Goal: Browse casually: Explore the website without a specific task or goal

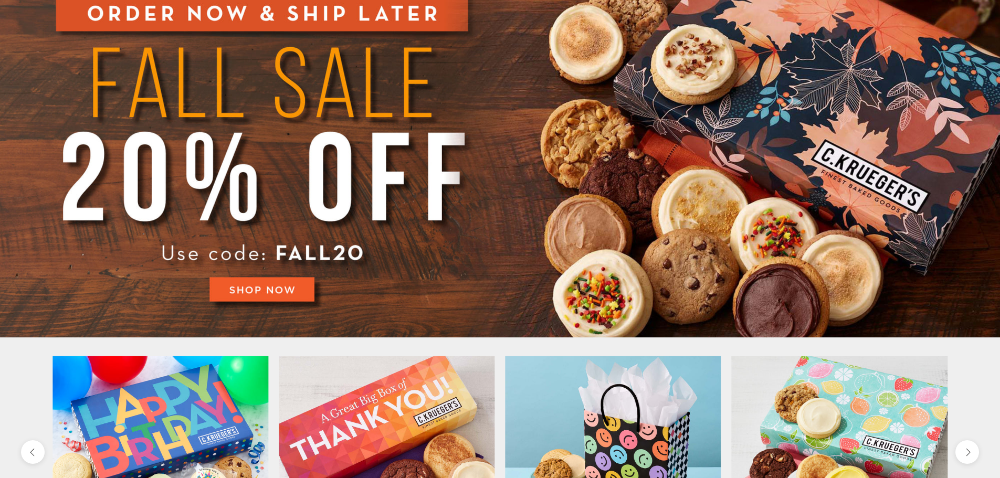
scroll to position [52, 0]
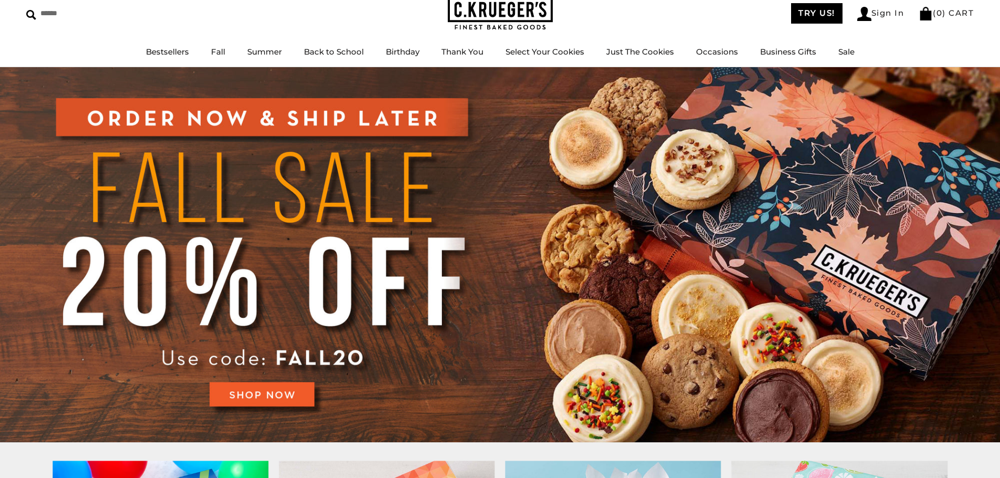
click at [668, 341] on img at bounding box center [500, 254] width 1000 height 375
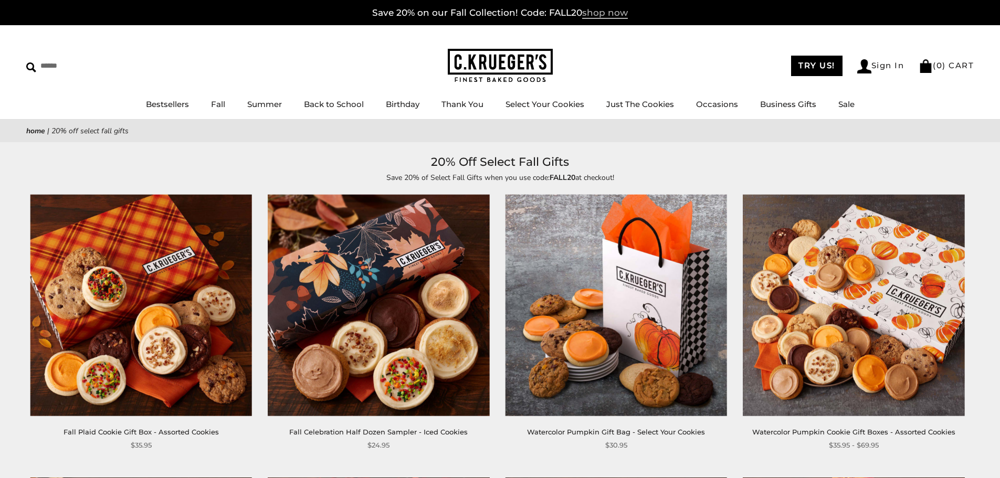
click at [607, 17] on span "shop now" at bounding box center [605, 13] width 46 height 12
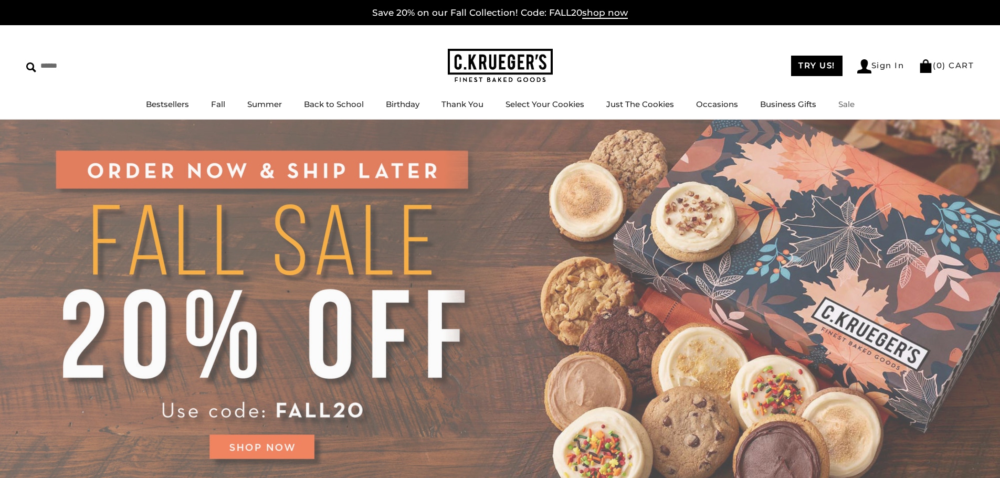
click at [846, 105] on link "Sale" at bounding box center [846, 104] width 16 height 10
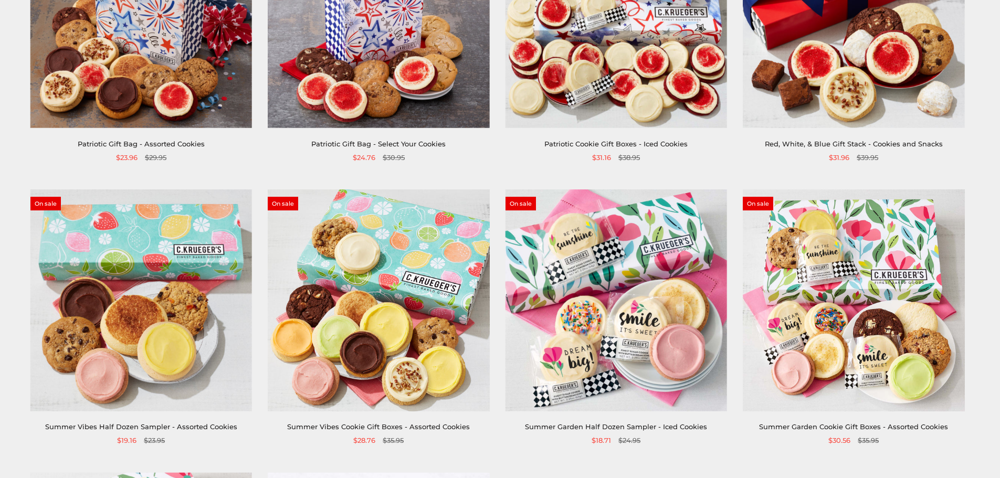
scroll to position [157, 0]
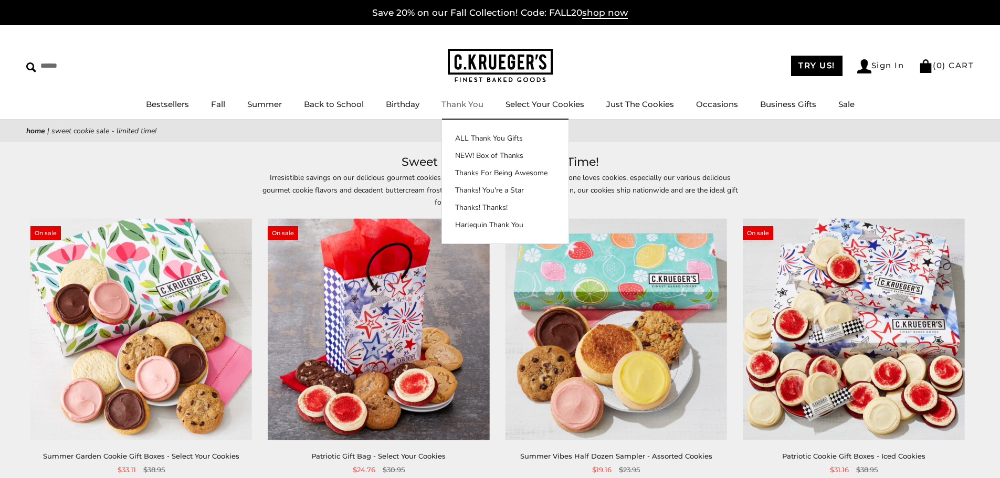
click at [482, 70] on img at bounding box center [500, 66] width 105 height 34
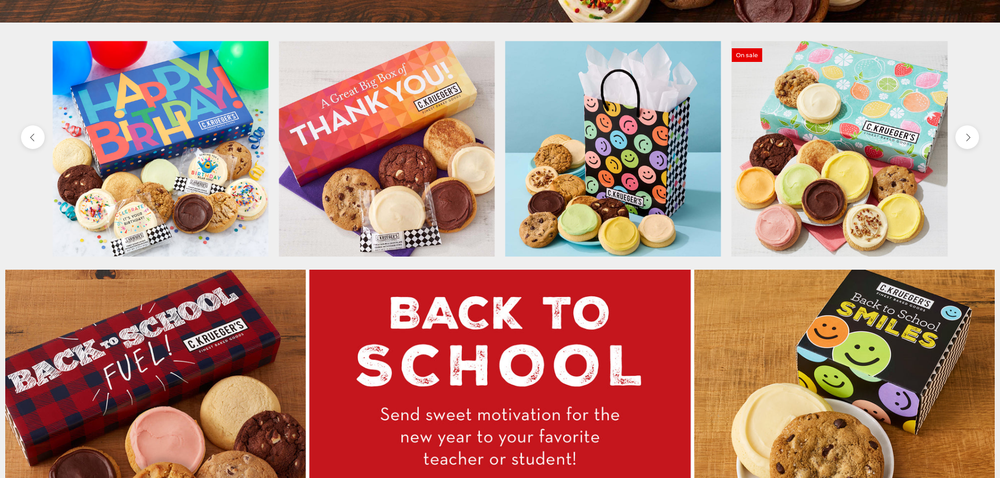
click at [971, 142] on icon "next" at bounding box center [966, 136] width 9 height 9
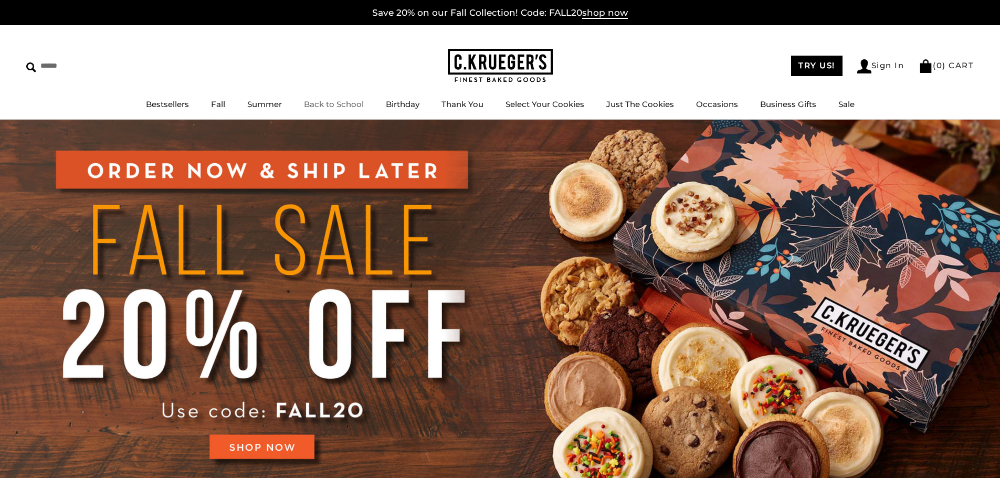
click at [316, 105] on link "Back to School" at bounding box center [334, 104] width 60 height 10
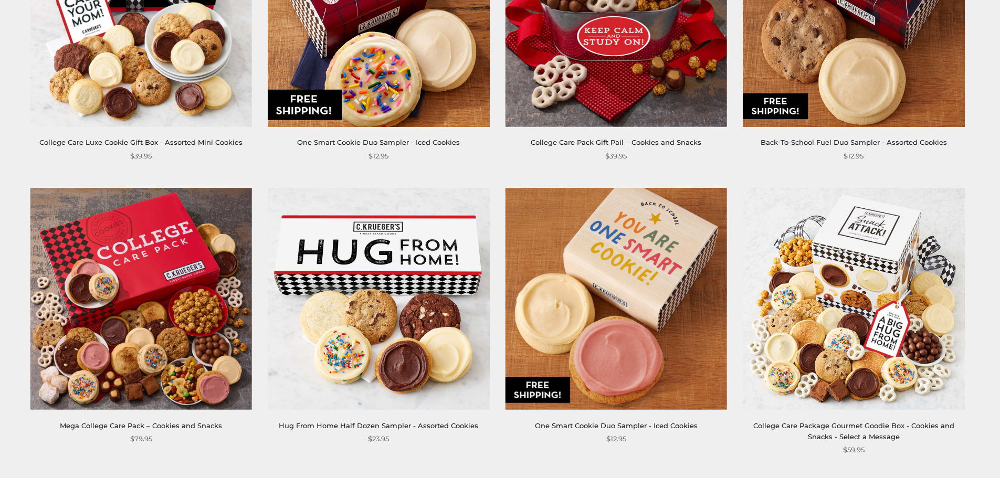
scroll to position [630, 0]
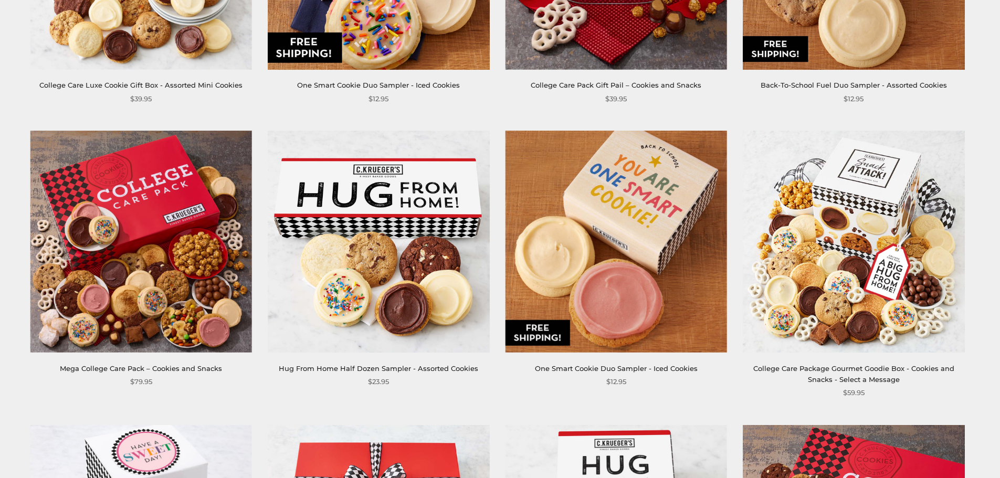
click at [27, 108] on div "**********" at bounding box center [489, 419] width 971 height 1709
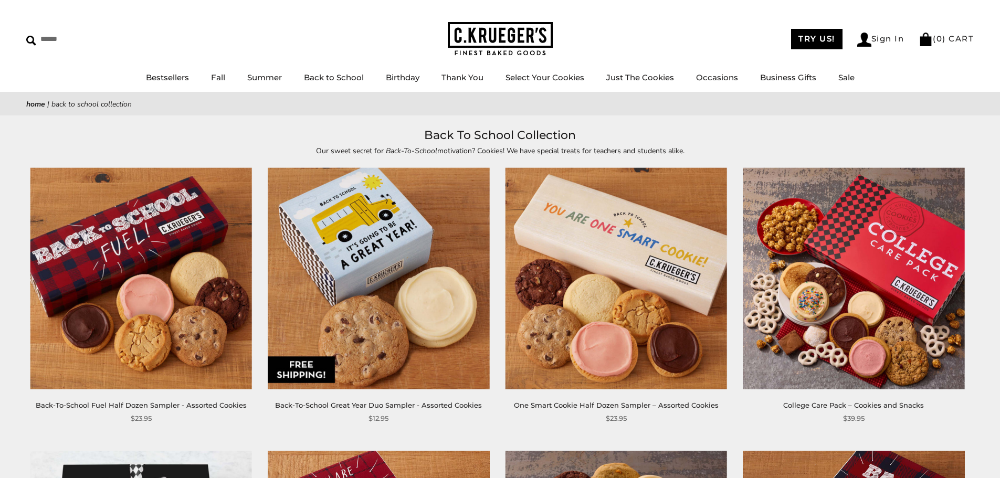
scroll to position [52, 0]
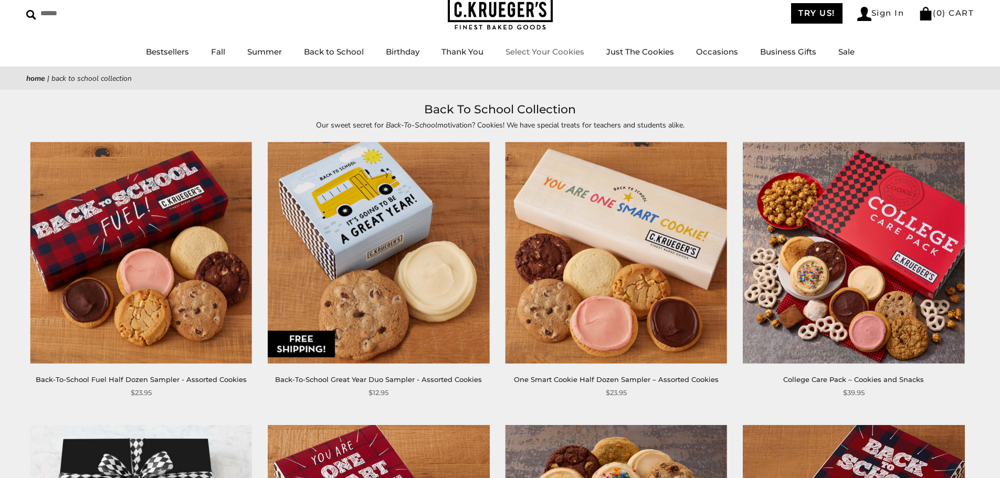
click at [504, 20] on img at bounding box center [500, 13] width 105 height 34
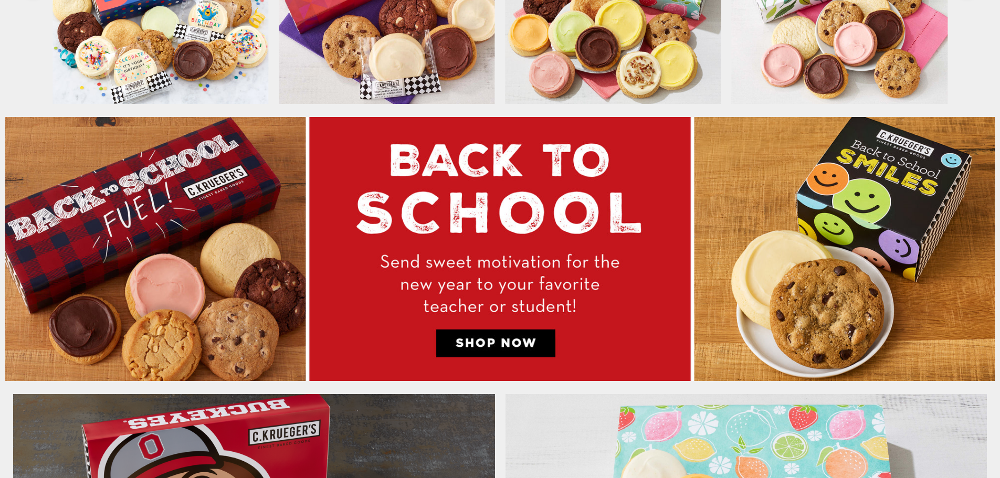
scroll to position [472, 0]
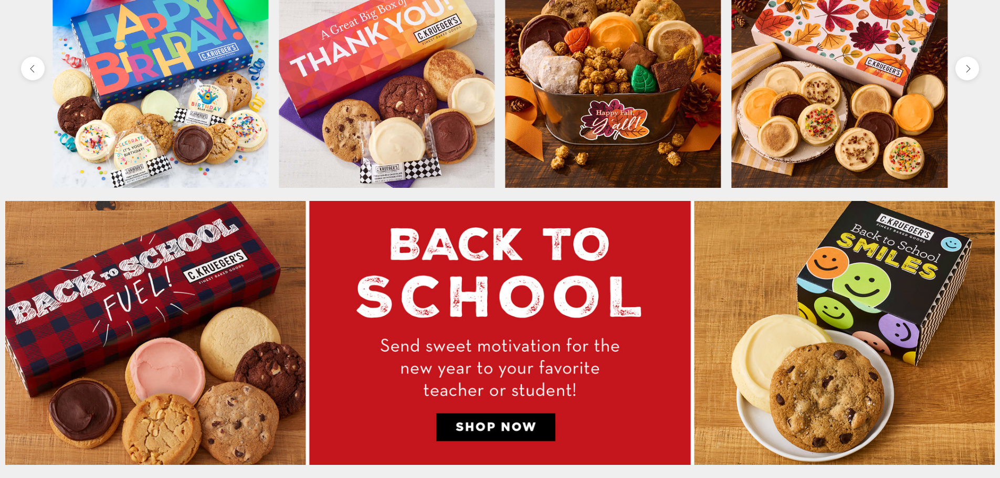
scroll to position [472, 0]
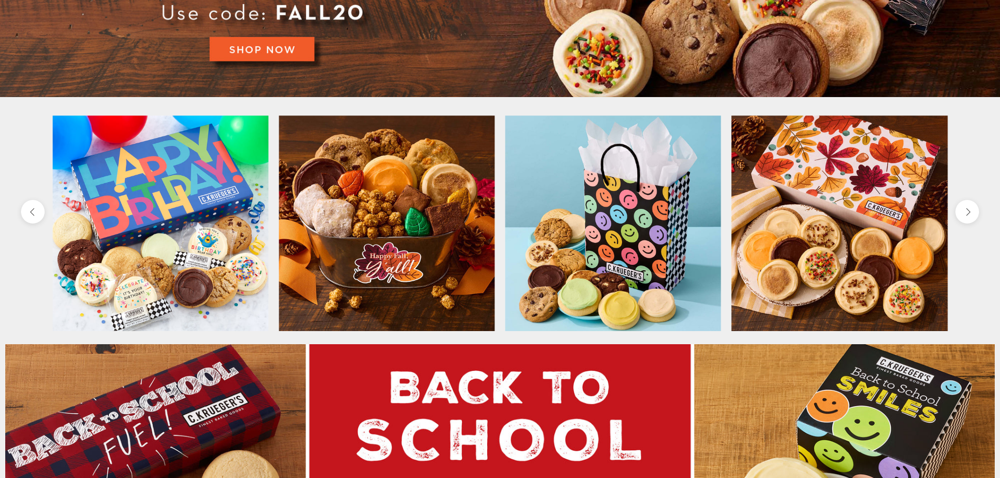
scroll to position [420, 0]
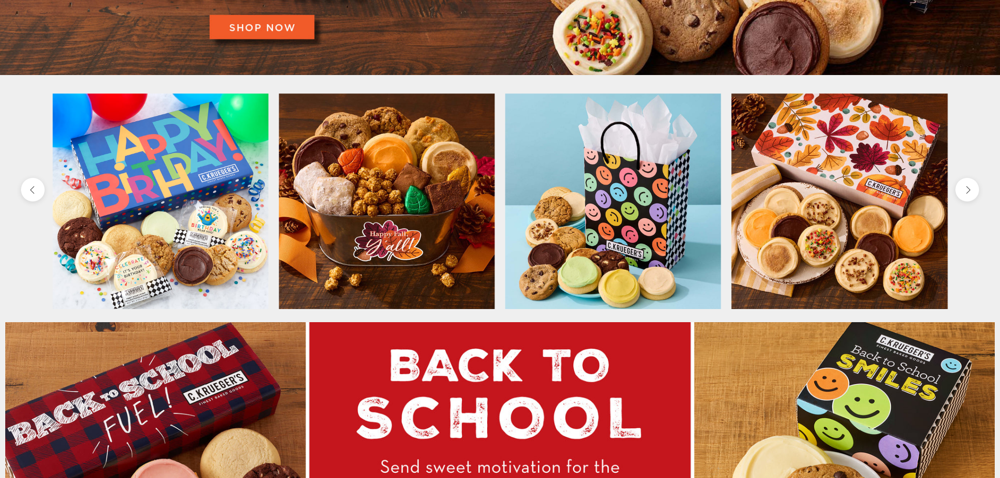
click at [964, 193] on icon "next" at bounding box center [966, 189] width 9 height 9
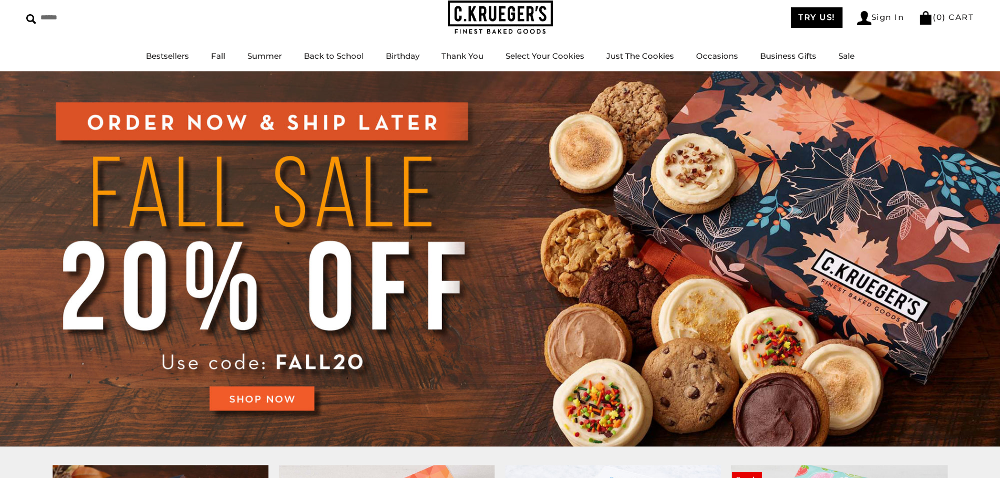
scroll to position [0, 0]
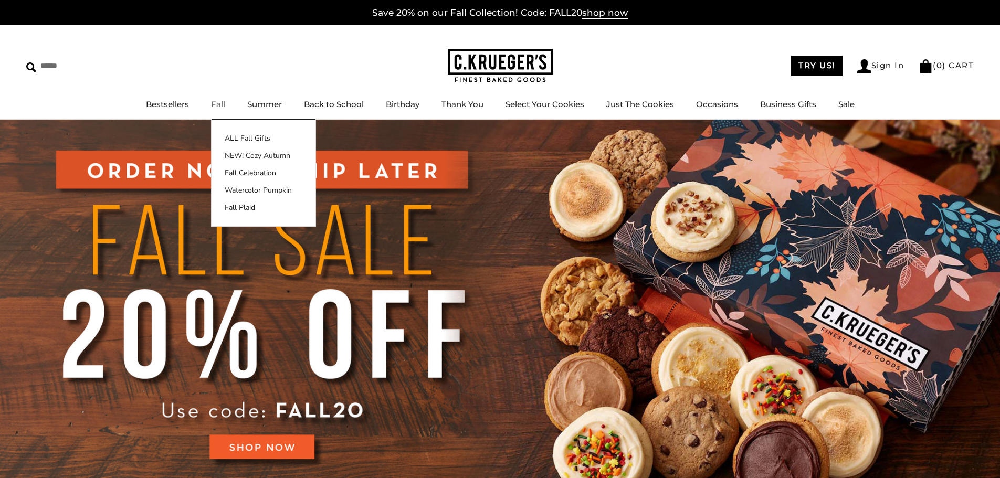
click at [218, 101] on link "Fall" at bounding box center [218, 104] width 14 height 10
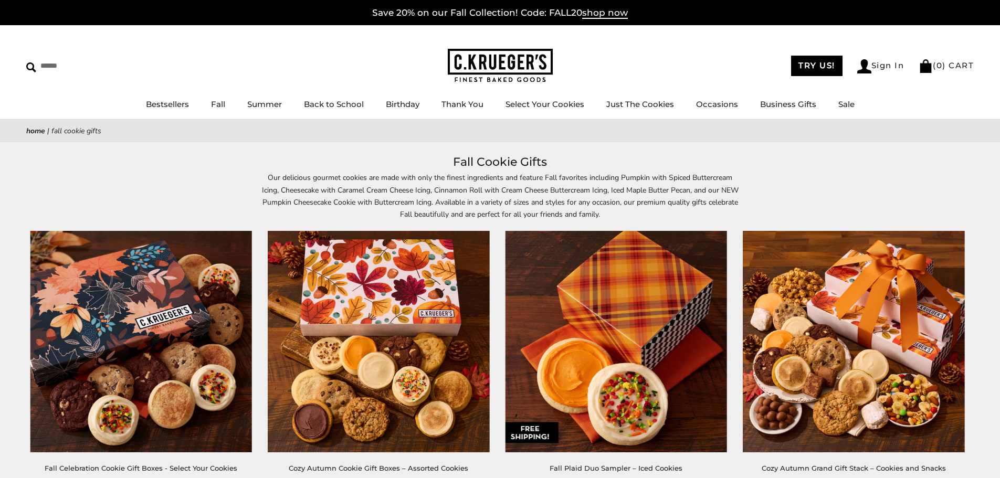
click at [486, 68] on img at bounding box center [500, 66] width 105 height 34
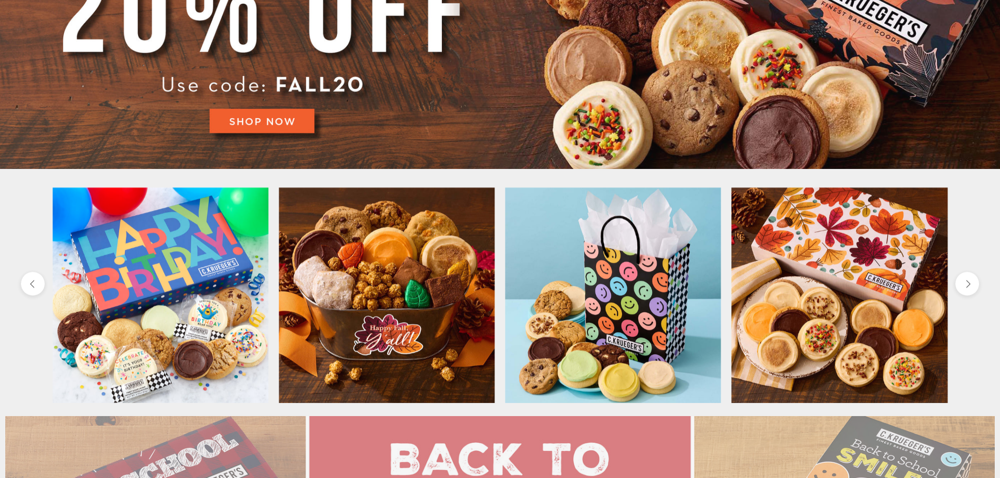
scroll to position [420, 0]
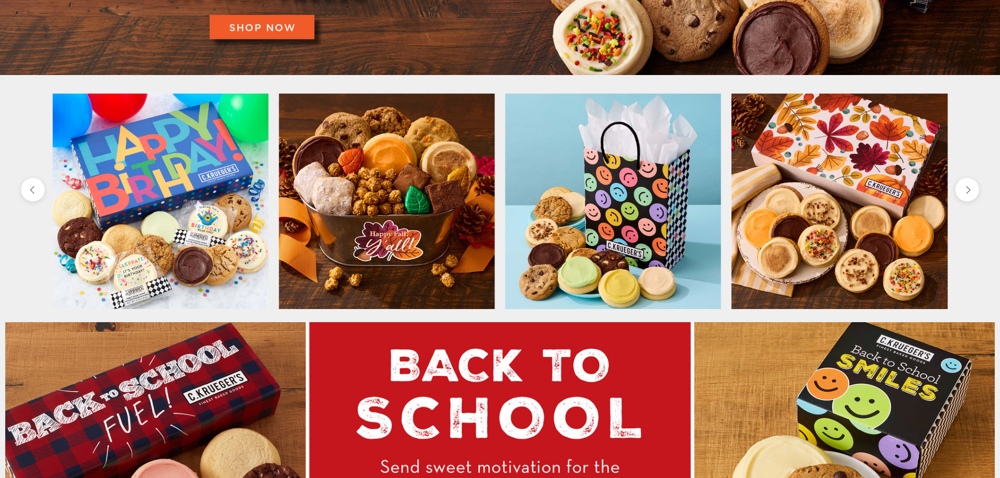
click at [971, 185] on button "next" at bounding box center [967, 190] width 24 height 24
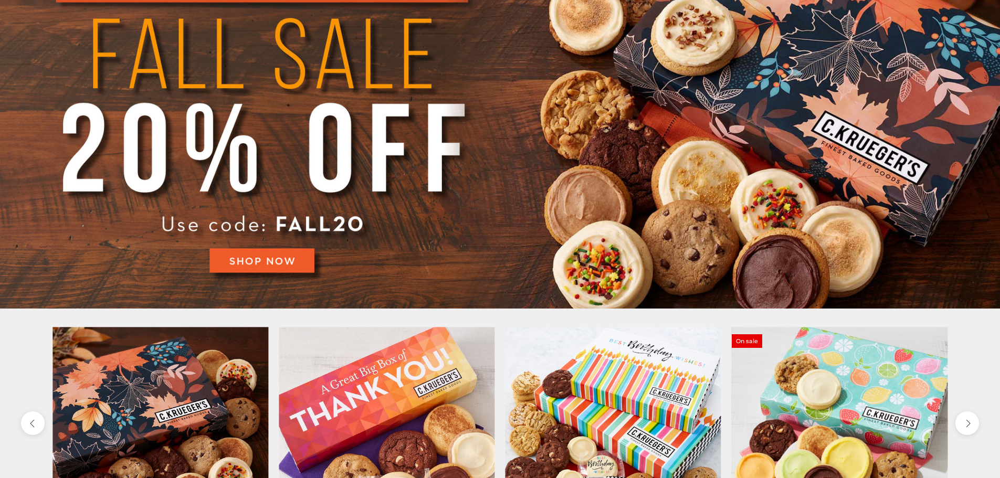
scroll to position [315, 0]
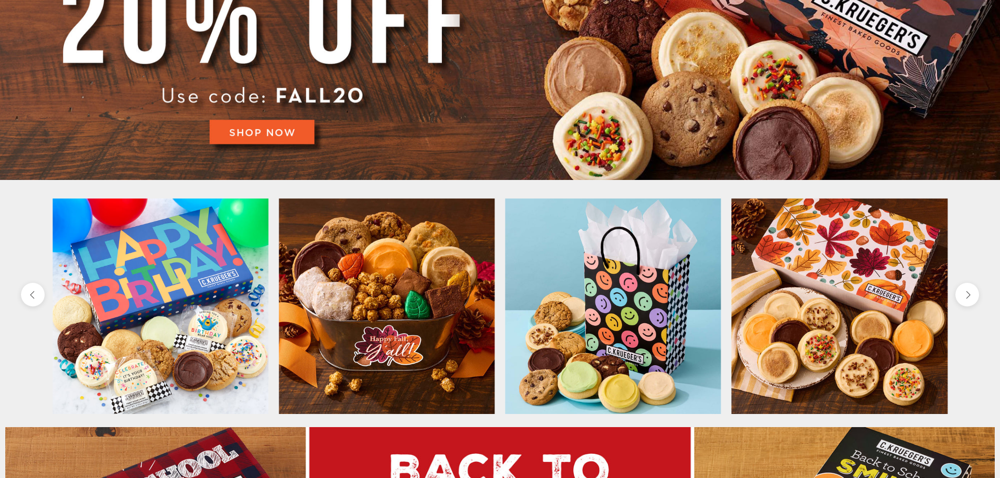
click at [961, 301] on button "next" at bounding box center [967, 295] width 24 height 24
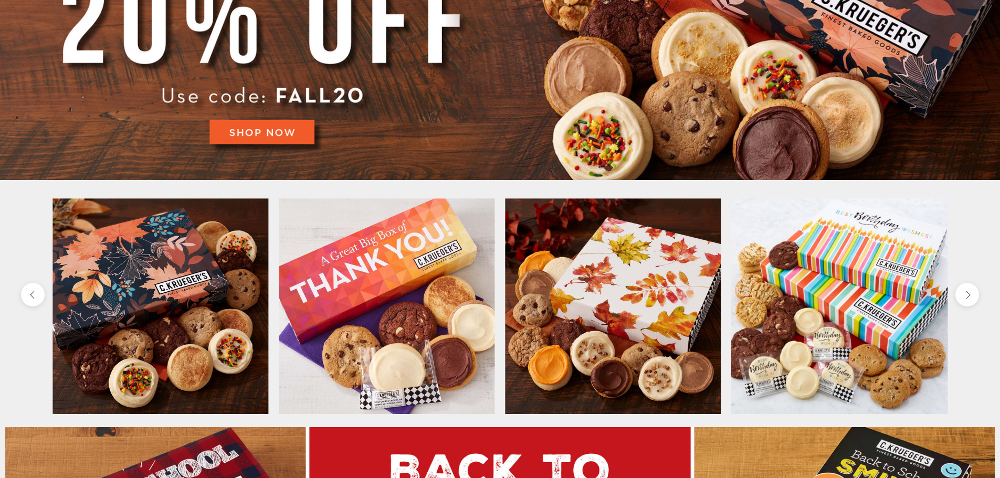
click at [39, 293] on button "previous" at bounding box center [33, 295] width 24 height 24
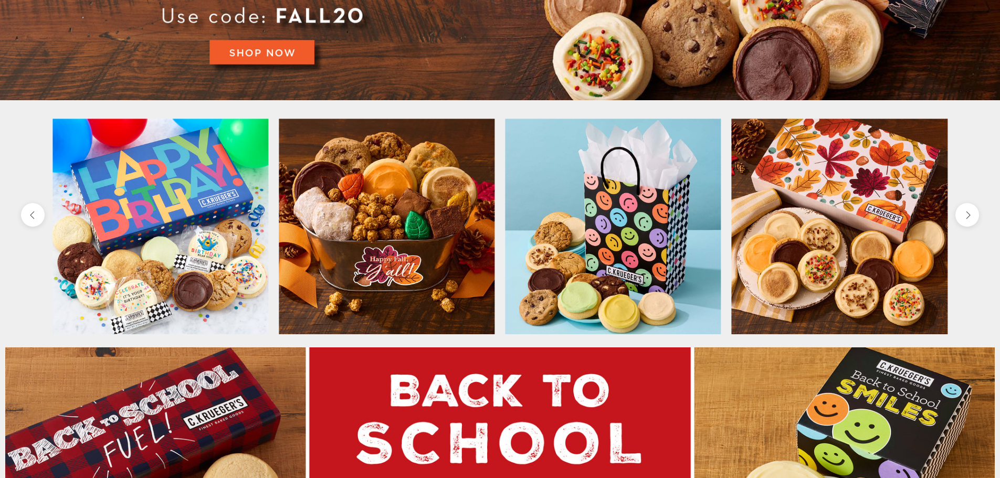
scroll to position [472, 0]
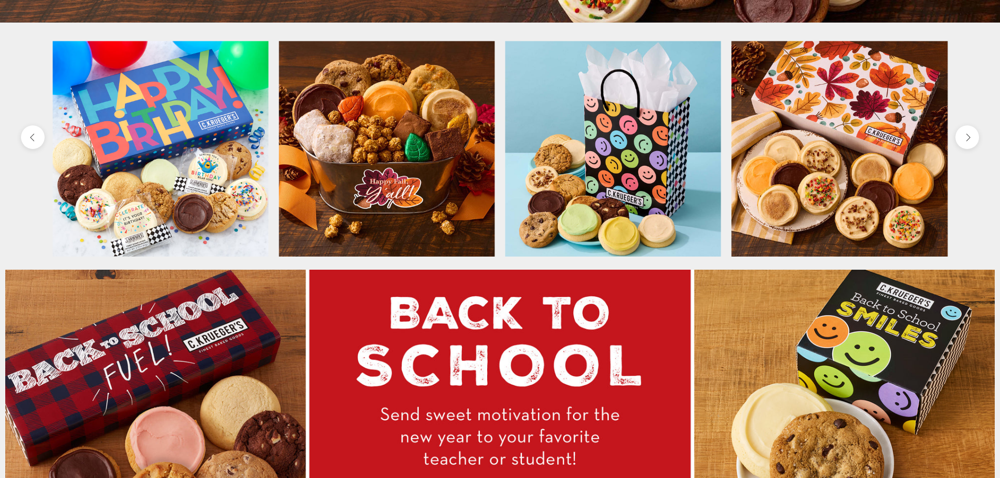
click at [970, 140] on button "next" at bounding box center [967, 137] width 24 height 24
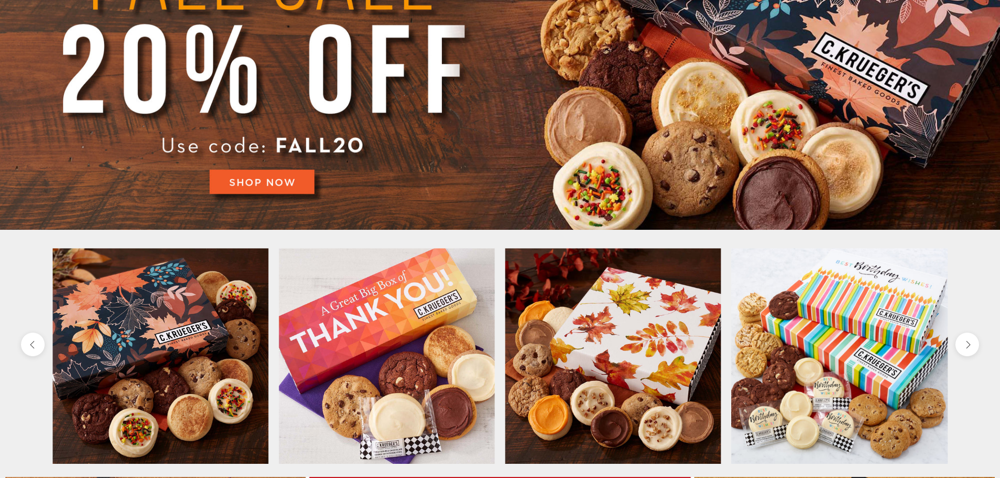
scroll to position [262, 0]
